Goal: Task Accomplishment & Management: Use online tool/utility

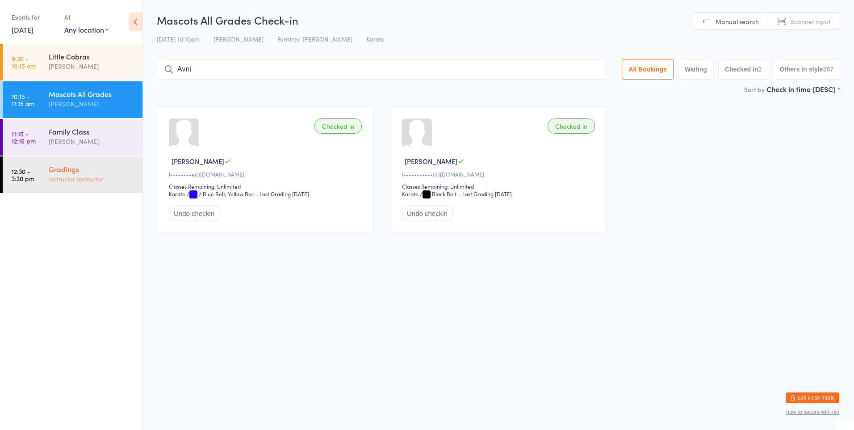
click at [102, 187] on div "Gradings Instructor Instructor" at bounding box center [96, 173] width 94 height 35
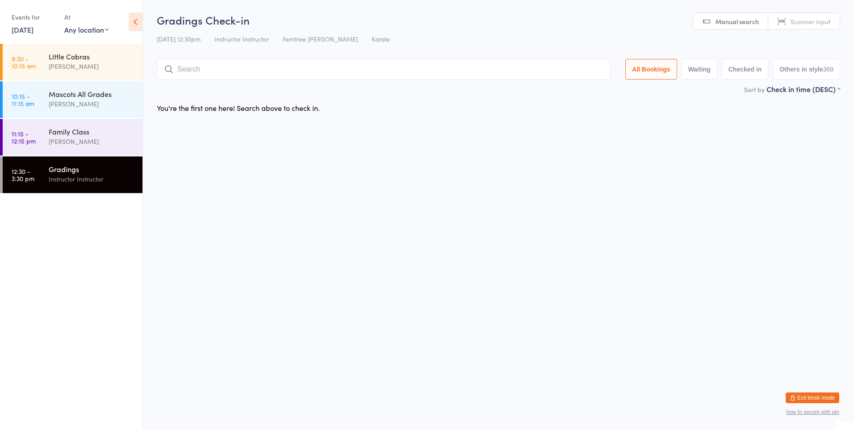
click at [189, 75] on input "search" at bounding box center [384, 69] width 454 height 21
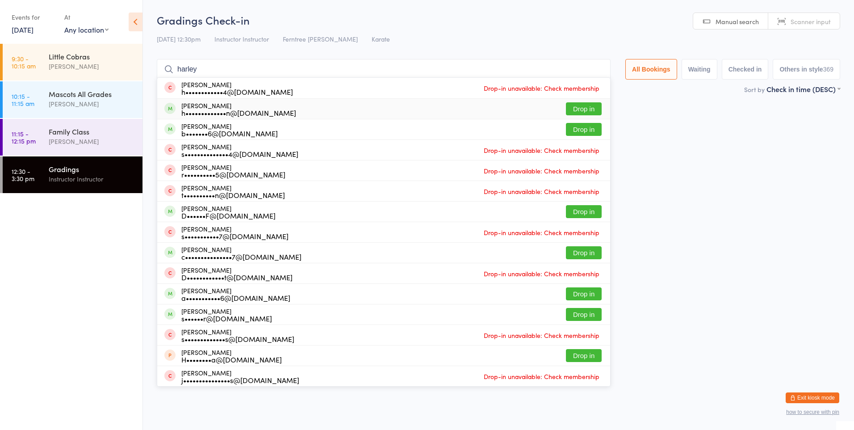
type input "harley"
click at [569, 106] on button "Drop in" at bounding box center [584, 108] width 36 height 13
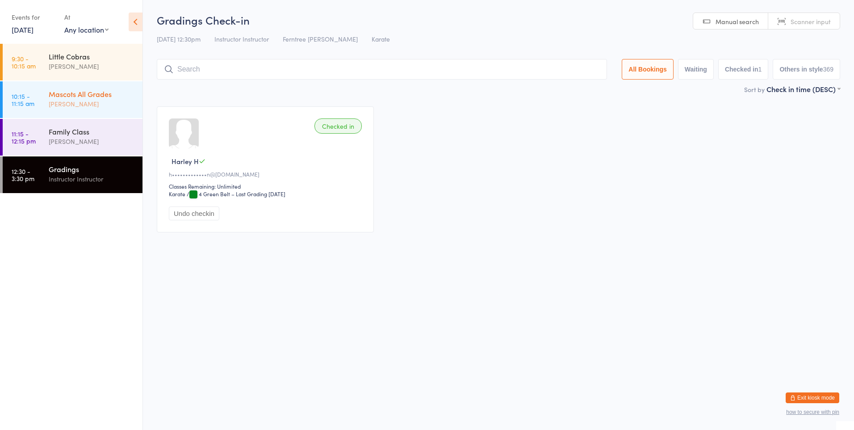
drag, startPoint x: 51, startPoint y: 88, endPoint x: 44, endPoint y: 91, distance: 7.8
click at [51, 88] on div "Mascots All Grades [PERSON_NAME]" at bounding box center [96, 98] width 94 height 35
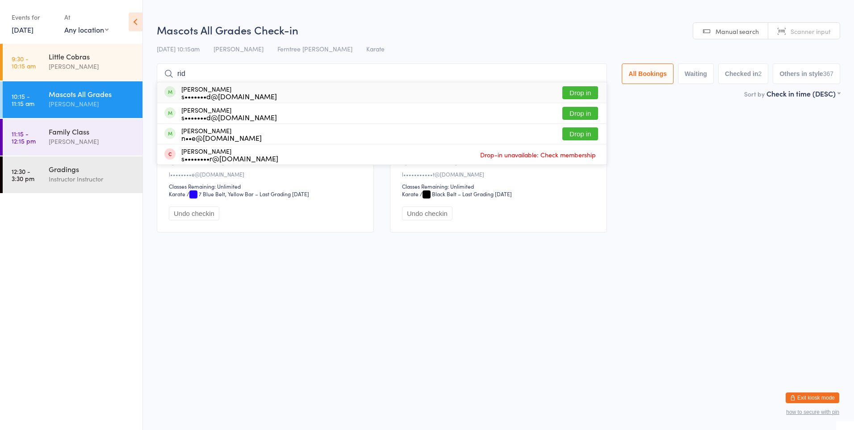
type input "rid"
click at [565, 93] on button "Drop in" at bounding box center [580, 92] width 36 height 13
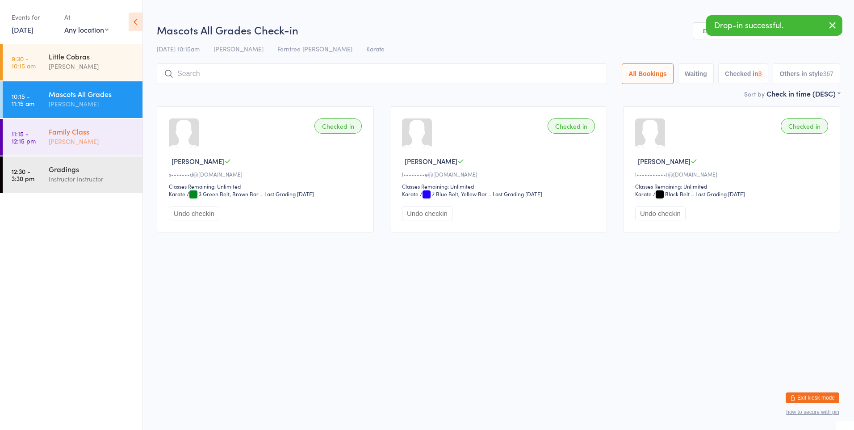
click at [79, 151] on div "Family Class [PERSON_NAME]" at bounding box center [96, 136] width 94 height 35
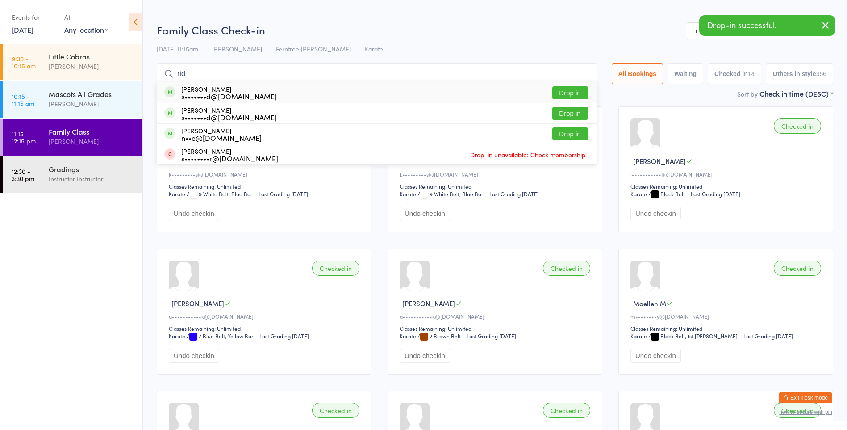
type input "rid"
click at [554, 93] on button "Drop in" at bounding box center [571, 92] width 36 height 13
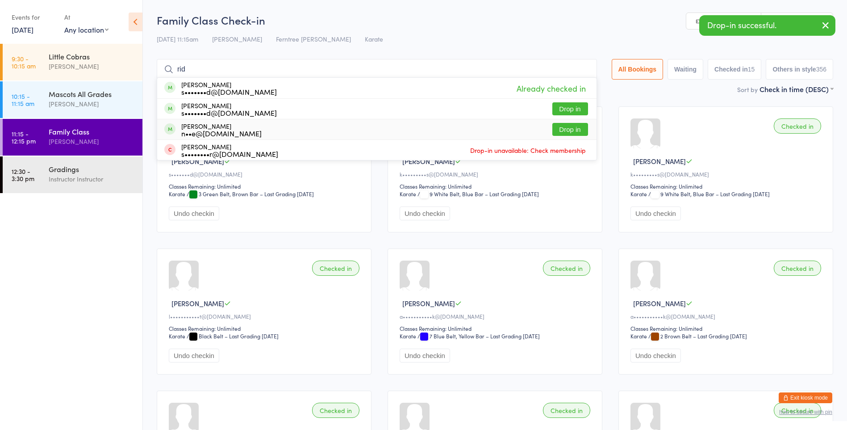
type input "rid"
click at [569, 128] on button "Drop in" at bounding box center [571, 129] width 36 height 13
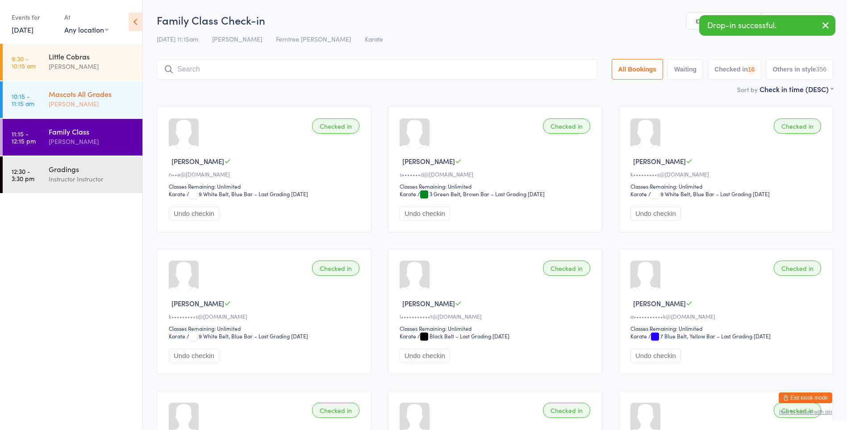
click at [32, 88] on link "10:15 - 11:15 am Mascots All Grades [PERSON_NAME]" at bounding box center [73, 99] width 140 height 37
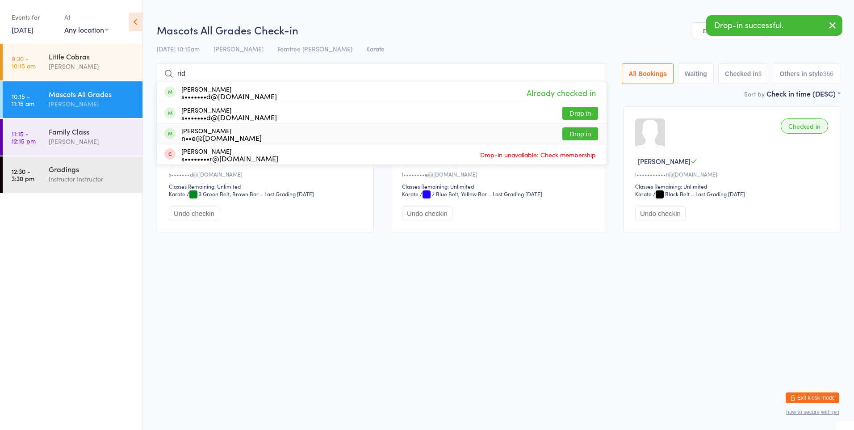
type input "rid"
click at [584, 137] on button "Drop in" at bounding box center [580, 133] width 36 height 13
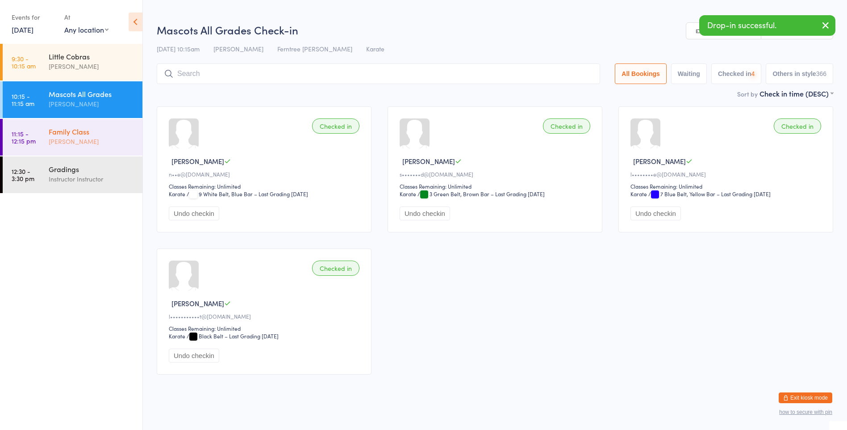
click at [25, 136] on time "11:15 - 12:15 pm" at bounding box center [24, 137] width 24 height 14
